Goal: Information Seeking & Learning: Learn about a topic

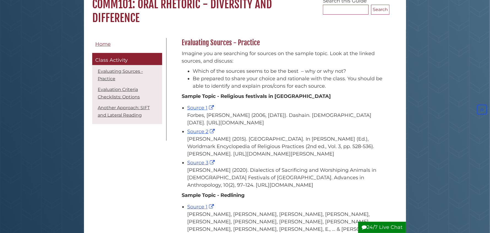
scroll to position [55, 0]
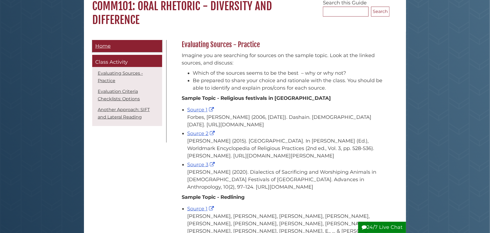
click at [107, 47] on span "Home" at bounding box center [102, 46] width 15 height 6
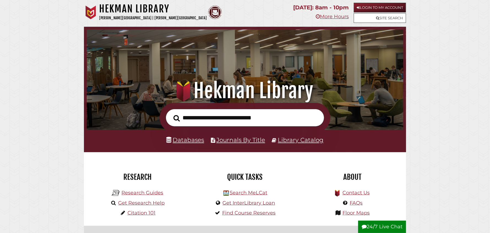
scroll to position [104, 314]
click at [140, 193] on link "Research Guides" at bounding box center [142, 192] width 42 height 6
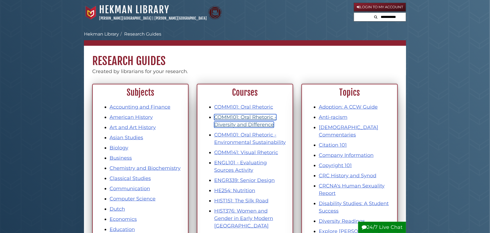
click at [241, 122] on link "COMM101: Oral Rhetoric - Diversity and Difference" at bounding box center [245, 120] width 62 height 13
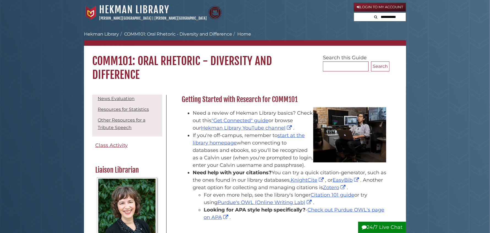
scroll to position [83, 0]
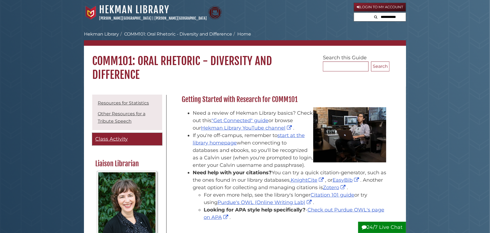
click at [116, 138] on span "Class Activity" at bounding box center [111, 139] width 32 height 6
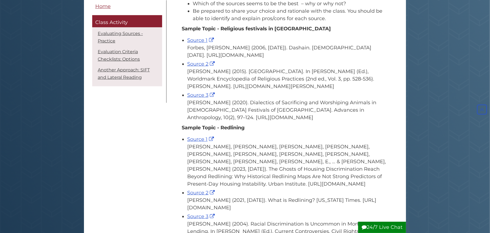
scroll to position [165, 0]
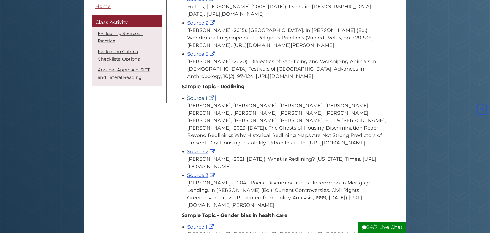
click at [197, 101] on link "Source 1" at bounding box center [201, 98] width 28 height 6
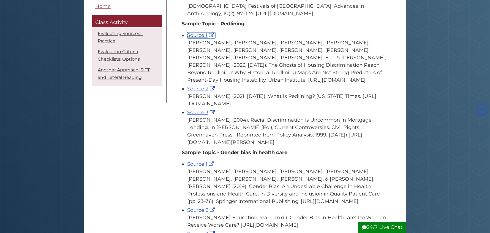
scroll to position [275, 0]
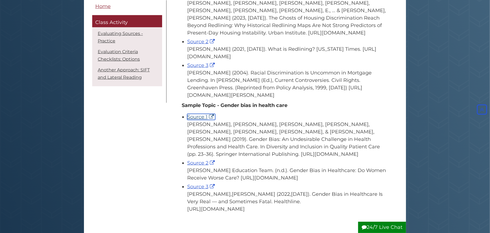
click at [200, 120] on link "Source 1" at bounding box center [201, 117] width 28 height 6
click at [203, 166] on link "Source 2" at bounding box center [201, 163] width 29 height 6
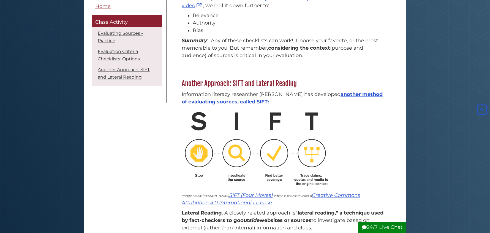
scroll to position [905, 0]
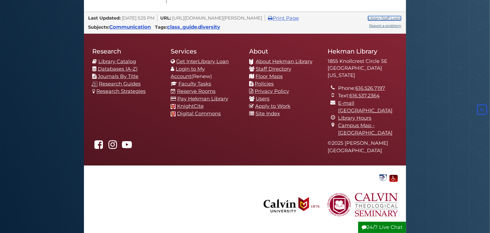
click at [374, 20] on link "Library Staff Login" at bounding box center [384, 18] width 33 height 4
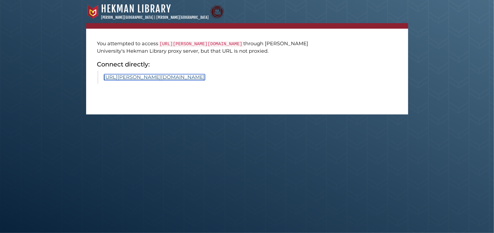
click at [205, 80] on link "[URL][PERSON_NAME][DOMAIN_NAME]" at bounding box center [154, 77] width 101 height 6
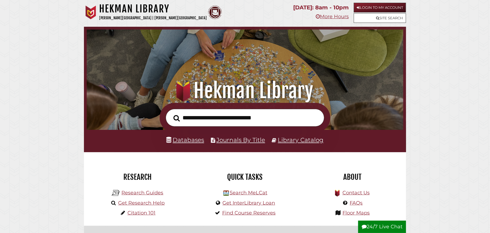
scroll to position [104, 314]
click at [137, 193] on link "Research Guides" at bounding box center [142, 192] width 42 height 6
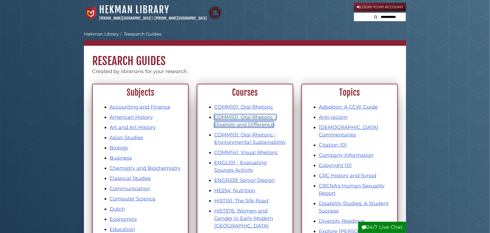
click at [245, 119] on link "COMM101: Oral Rhetoric - Diversity and Difference" at bounding box center [245, 120] width 62 height 13
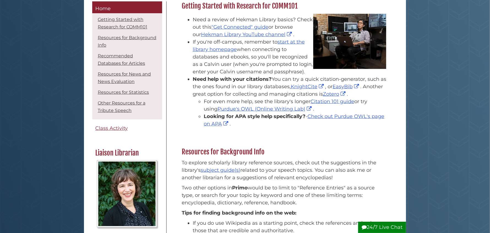
scroll to position [110, 0]
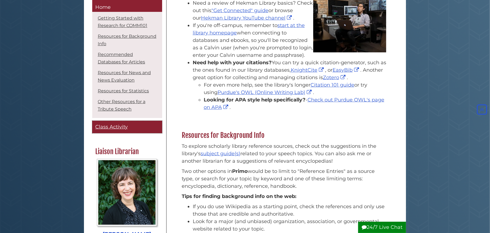
click at [112, 126] on span "Class Activity" at bounding box center [111, 127] width 32 height 6
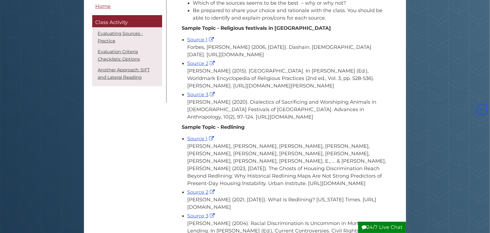
scroll to position [56, 0]
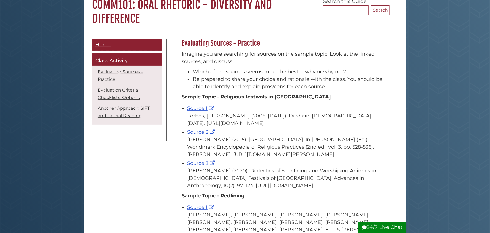
click at [107, 42] on span "Home" at bounding box center [102, 45] width 15 height 6
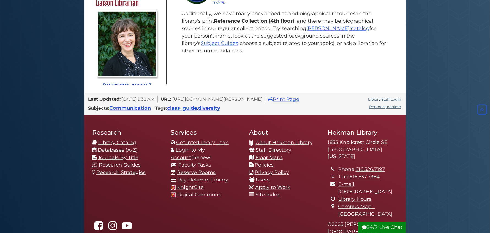
scroll to position [880, 0]
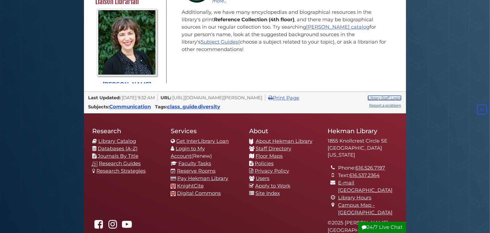
click at [394, 97] on link "Library Staff Login" at bounding box center [384, 98] width 33 height 4
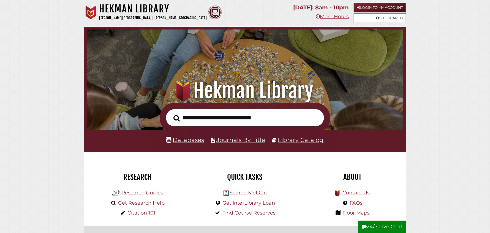
scroll to position [104, 314]
click at [137, 196] on li "Research Guides" at bounding box center [137, 192] width 54 height 10
click at [137, 195] on link "Research Guides" at bounding box center [142, 192] width 42 height 6
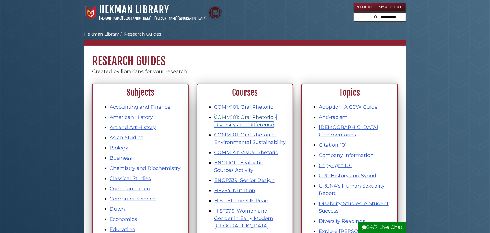
click at [236, 120] on link "COMM101: Oral Rhetoric - Diversity and Difference" at bounding box center [245, 120] width 62 height 13
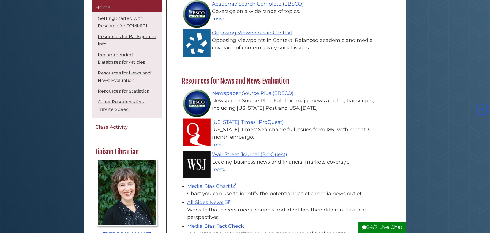
scroll to position [440, 0]
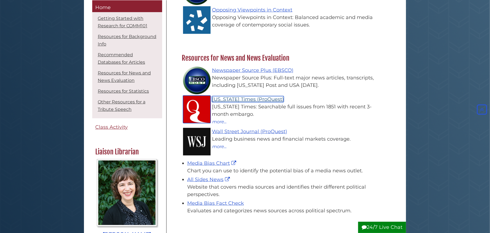
click at [261, 100] on link "[US_STATE] Times (ProQuest)" at bounding box center [248, 99] width 72 height 6
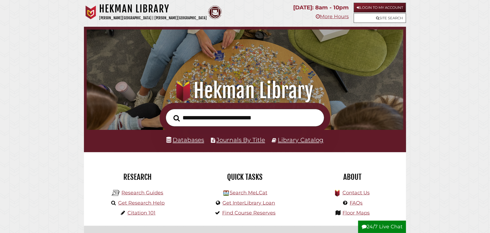
scroll to position [104, 314]
click at [386, 18] on link "Site Search" at bounding box center [380, 18] width 52 height 10
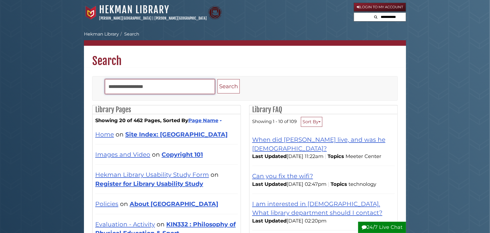
click at [153, 83] on input "Search" at bounding box center [160, 86] width 110 height 15
type input "**********"
click at [217, 79] on button "Search" at bounding box center [228, 86] width 22 height 15
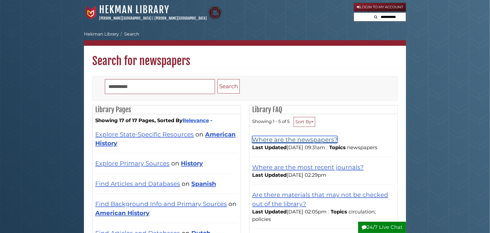
click at [298, 141] on link "Where are the newspapers?" at bounding box center [294, 139] width 85 height 7
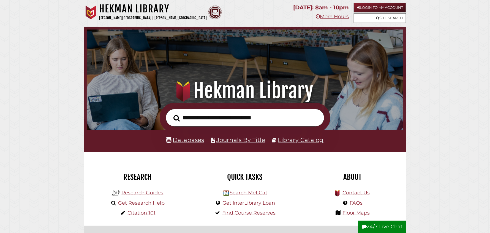
scroll to position [104, 314]
click at [155, 192] on link "Research Guides" at bounding box center [142, 192] width 42 height 6
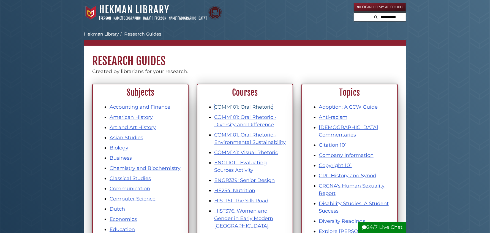
click at [235, 108] on link "COMM101: Oral Rhetoric" at bounding box center [243, 107] width 59 height 6
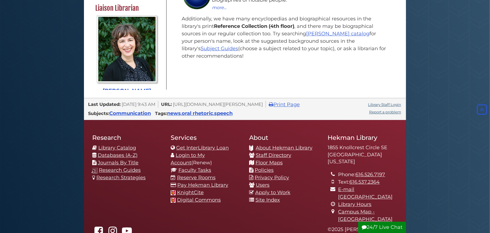
scroll to position [979, 0]
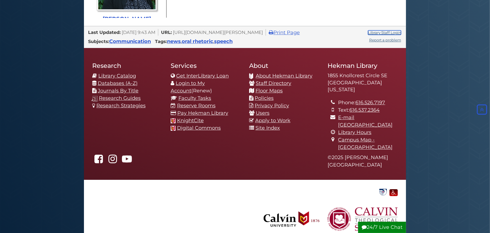
click at [378, 32] on link "Library Staff Login" at bounding box center [384, 32] width 33 height 4
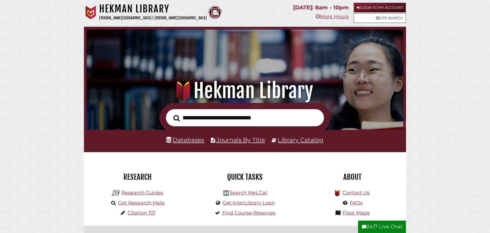
scroll to position [104, 314]
click at [141, 192] on link "Research Guides" at bounding box center [142, 192] width 42 height 6
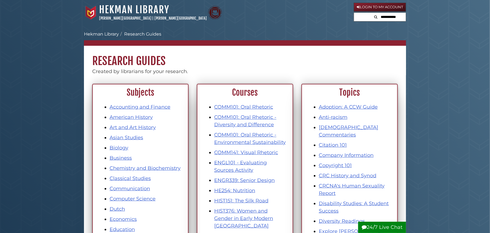
click at [247, 120] on li "COMM101: Oral Rhetoric - Diversity and Difference" at bounding box center [250, 120] width 73 height 15
click at [249, 116] on link "COMM101: Oral Rhetoric - Diversity and Difference" at bounding box center [245, 120] width 62 height 13
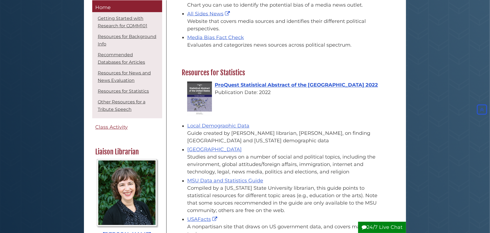
scroll to position [990, 0]
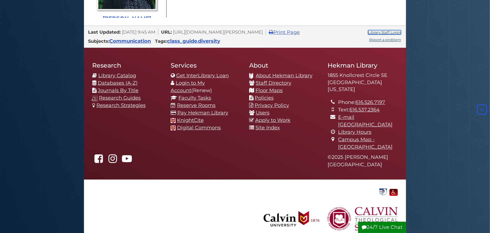
click at [385, 33] on link "Library Staff Login" at bounding box center [384, 32] width 33 height 4
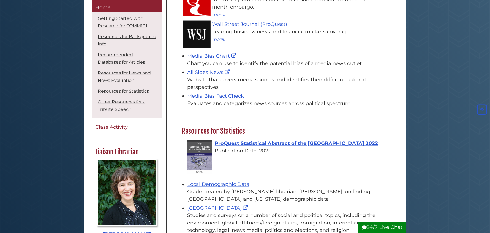
scroll to position [550, 0]
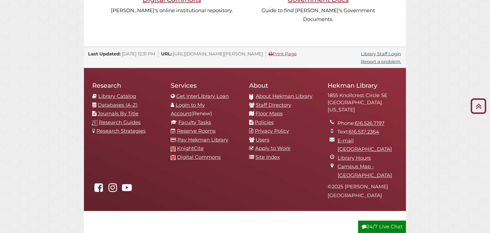
scroll to position [586, 0]
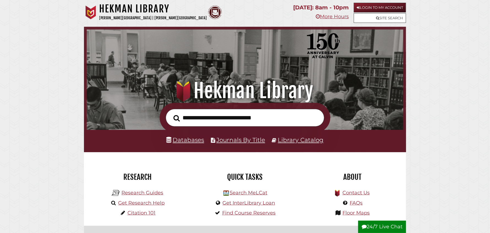
scroll to position [104, 314]
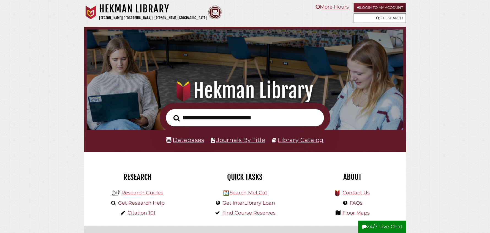
scroll to position [104, 314]
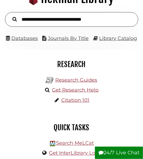
scroll to position [58, 0]
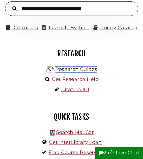
click at [74, 68] on link "Research Guides" at bounding box center [76, 69] width 42 height 6
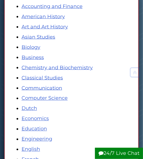
scroll to position [96, 0]
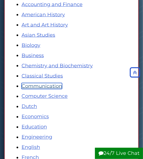
click at [40, 85] on link "Communication" at bounding box center [41, 86] width 40 height 6
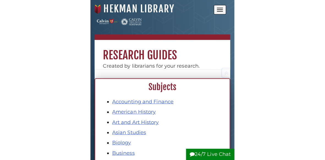
scroll to position [96, 0]
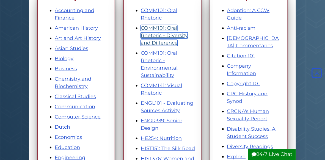
click at [142, 36] on link "COMM101: Oral Rhetoric - Diversity and Difference" at bounding box center [164, 35] width 47 height 21
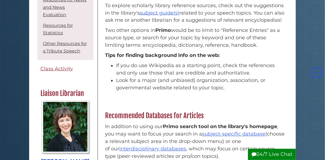
scroll to position [95, 0]
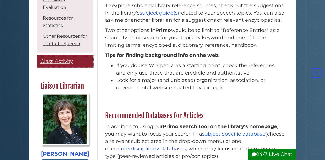
click at [57, 64] on span "Class Activity" at bounding box center [56, 61] width 32 height 6
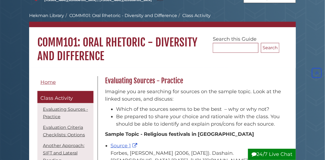
scroll to position [14, 0]
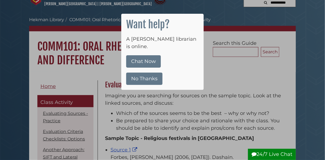
click at [147, 73] on button "No Thanks" at bounding box center [144, 79] width 36 height 12
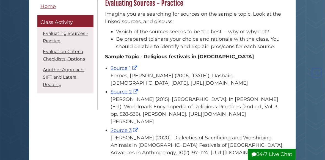
scroll to position [105, 0]
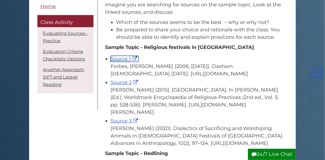
click at [123, 58] on link "Source 1" at bounding box center [125, 59] width 28 height 6
click at [127, 86] on link "Source 2" at bounding box center [125, 83] width 29 height 6
click at [123, 124] on link "Source 3" at bounding box center [125, 121] width 29 height 6
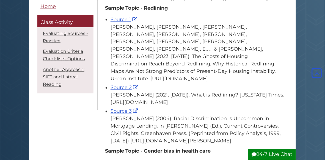
scroll to position [261, 0]
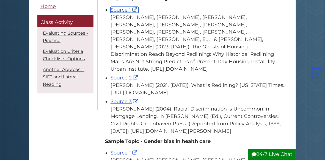
click at [125, 13] on link "Source 1" at bounding box center [125, 10] width 28 height 6
click at [120, 75] on link "Source 2" at bounding box center [125, 78] width 29 height 6
click at [121, 99] on link "Source 3" at bounding box center [125, 102] width 29 height 6
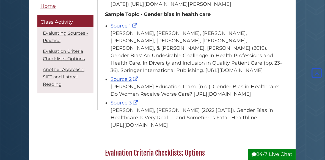
scroll to position [390, 0]
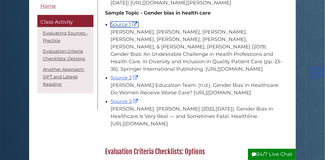
click at [122, 26] on link "Source 1" at bounding box center [125, 24] width 28 height 6
click at [123, 75] on link "Source 2" at bounding box center [125, 78] width 29 height 6
click at [115, 103] on link "Source 3" at bounding box center [125, 102] width 29 height 6
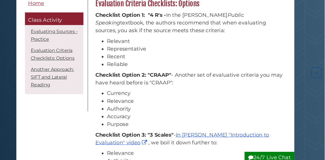
scroll to position [535, 0]
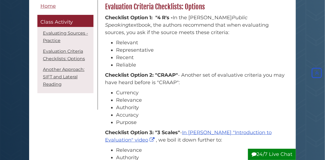
click at [324, 77] on body "Skip to Main Content Hekman Library Calvin University | Calvin Theological Semi…" at bounding box center [162, 70] width 325 height 1211
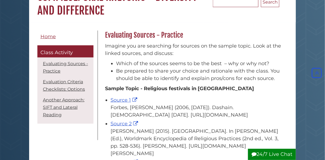
scroll to position [64, 0]
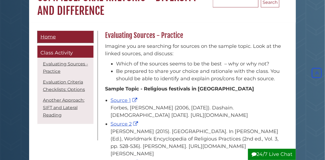
click at [53, 36] on span "Home" at bounding box center [47, 37] width 15 height 6
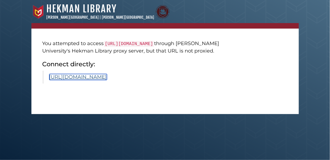
click at [107, 80] on link "https://www.scirp.org/journal/paperinformation?paperid=99935" at bounding box center [78, 77] width 58 height 6
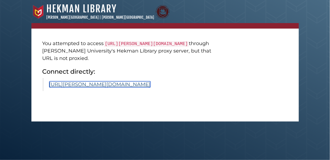
click at [132, 88] on link "[URL][PERSON_NAME][DOMAIN_NAME]" at bounding box center [99, 84] width 101 height 6
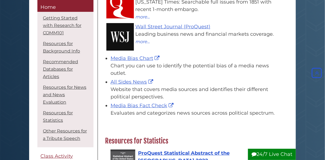
scroll to position [592, 0]
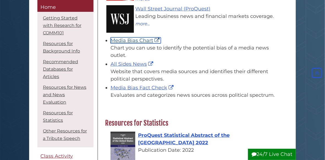
click at [137, 43] on link "Media Bias Chart" at bounding box center [136, 40] width 50 height 6
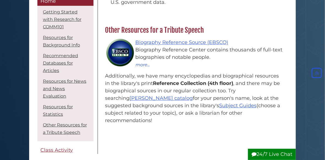
scroll to position [907, 0]
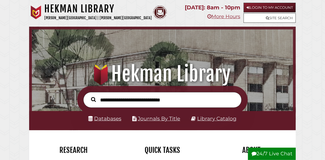
scroll to position [86, 258]
type input "**********"
click at [88, 96] on button "Search" at bounding box center [93, 99] width 10 height 7
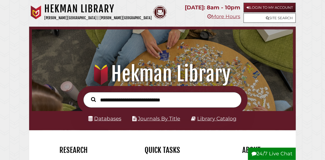
scroll to position [86, 258]
type input "**********"
click at [88, 96] on button "Search" at bounding box center [93, 99] width 10 height 7
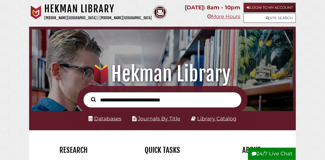
scroll to position [86, 258]
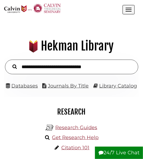
scroll to position [2, 2]
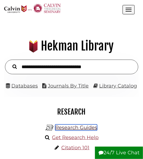
click at [71, 129] on link "Research Guides" at bounding box center [76, 127] width 42 height 6
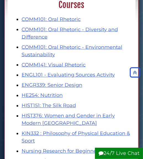
scroll to position [494, 0]
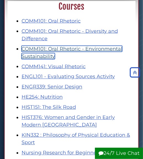
click at [66, 50] on link "COMM101: Oral Rhetoric - Environmental Sustainability" at bounding box center [71, 52] width 100 height 13
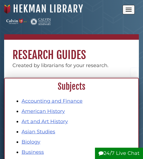
scroll to position [494, 0]
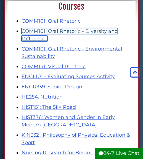
click at [46, 28] on link "COMM101: Oral Rhetoric - Diversity and Difference" at bounding box center [69, 34] width 96 height 13
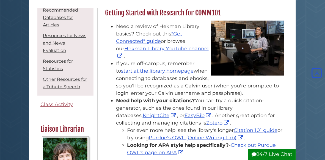
scroll to position [61, 0]
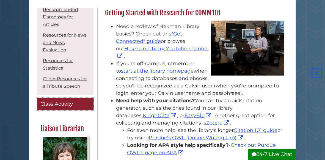
click at [55, 107] on span "Class Activity" at bounding box center [56, 104] width 32 height 6
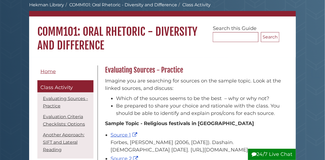
scroll to position [37, 0]
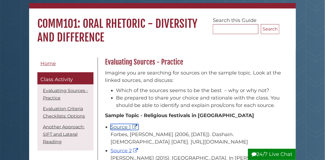
click at [118, 125] on link "Source 1" at bounding box center [125, 127] width 28 height 6
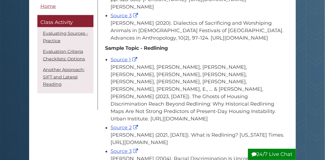
scroll to position [214, 0]
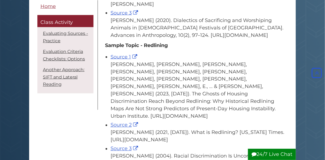
drag, startPoint x: 325, startPoint y: 43, endPoint x: 324, endPoint y: 37, distance: 6.9
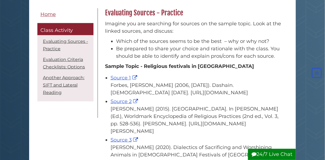
scroll to position [84, 0]
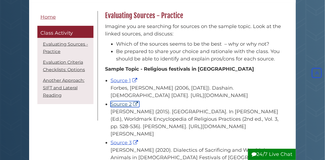
click at [127, 107] on link "Source 2" at bounding box center [125, 104] width 29 height 6
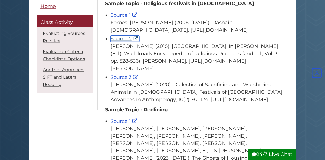
scroll to position [157, 0]
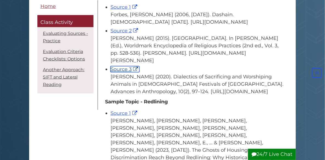
click at [126, 72] on link "Source 3" at bounding box center [125, 69] width 29 height 6
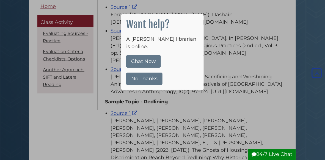
click at [140, 73] on button "No Thanks" at bounding box center [144, 79] width 36 height 12
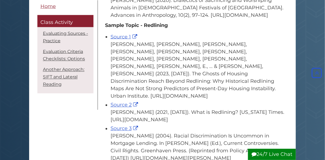
scroll to position [231, 0]
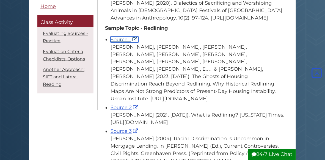
click at [124, 43] on link "Source 1" at bounding box center [125, 40] width 28 height 6
click at [119, 105] on link "Source 2" at bounding box center [125, 108] width 29 height 6
click at [124, 129] on link "Source 3" at bounding box center [125, 132] width 29 height 6
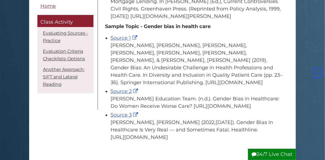
scroll to position [380, 0]
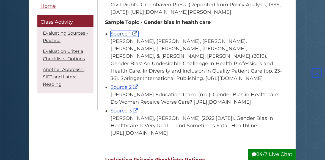
click at [124, 32] on link "Source 1" at bounding box center [125, 34] width 28 height 6
click at [125, 84] on link "Source 2" at bounding box center [125, 87] width 29 height 6
click at [123, 109] on link "Source 3" at bounding box center [125, 111] width 29 height 6
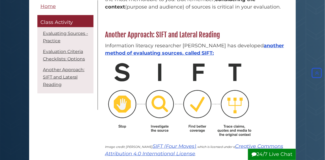
scroll to position [731, 0]
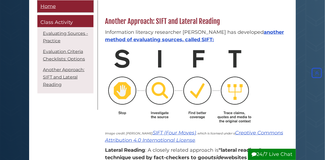
click at [50, 5] on span "Home" at bounding box center [47, 6] width 15 height 6
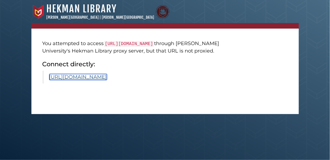
click at [107, 80] on link "[URL][DOMAIN_NAME]" at bounding box center [78, 77] width 58 height 6
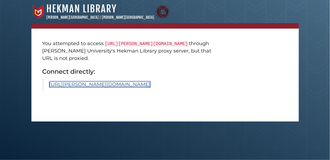
click at [116, 88] on link "[URL][PERSON_NAME][DOMAIN_NAME]" at bounding box center [99, 84] width 101 height 6
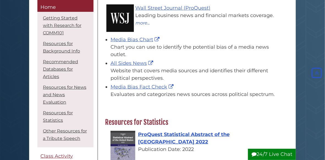
scroll to position [599, 0]
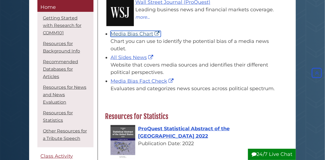
click at [132, 37] on link "Media Bias Chart" at bounding box center [136, 34] width 50 height 6
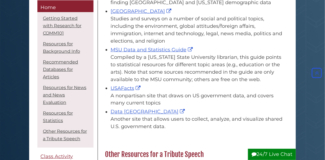
scroll to position [790, 0]
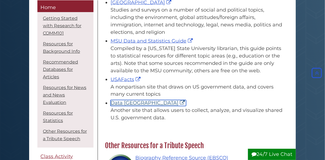
click at [122, 106] on link "Data USA" at bounding box center [149, 103] width 76 height 6
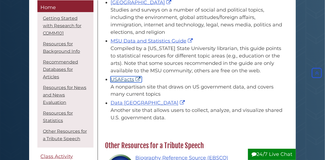
click at [124, 83] on link "USAFacts" at bounding box center [126, 80] width 31 height 6
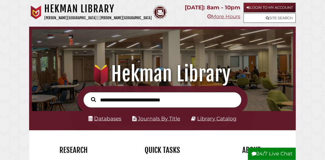
scroll to position [86, 258]
type input "**********"
click at [88, 96] on button "Search" at bounding box center [93, 99] width 10 height 7
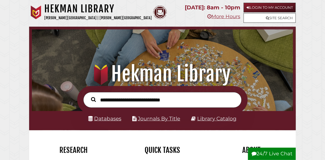
scroll to position [86, 258]
click at [102, 99] on input "text" at bounding box center [162, 100] width 159 height 16
type input "*"
type input "******"
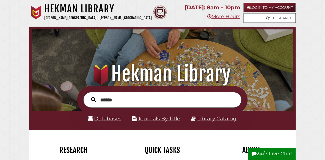
click at [88, 96] on button "Search" at bounding box center [93, 99] width 10 height 7
